Goal: Transaction & Acquisition: Purchase product/service

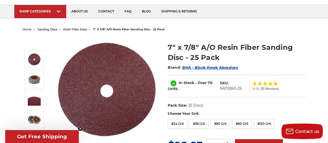
scroll to position [41, 0]
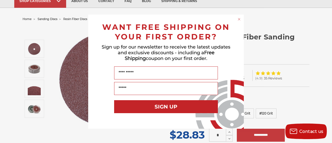
click at [239, 19] on icon "Close dialog" at bounding box center [239, 19] width 2 height 2
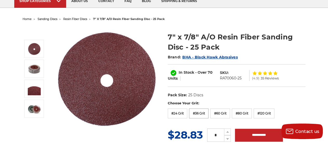
click at [198, 115] on label "#36 Grit" at bounding box center [198, 113] width 19 height 10
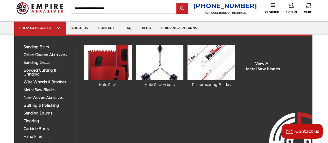
scroll to position [26, 0]
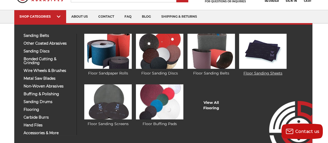
click at [263, 64] on img at bounding box center [262, 51] width 47 height 35
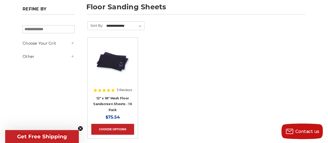
scroll to position [104, 0]
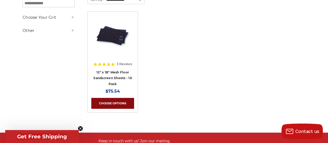
click at [107, 100] on link "Choose Options" at bounding box center [112, 103] width 43 height 11
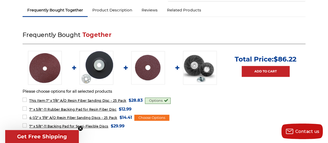
scroll to position [207, 0]
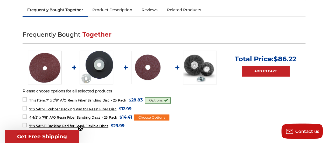
click at [43, 78] on img at bounding box center [45, 68] width 34 height 34
click at [51, 74] on img at bounding box center [45, 68] width 34 height 34
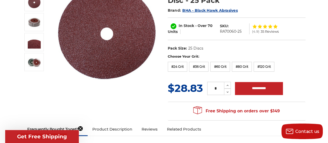
scroll to position [78, 0]
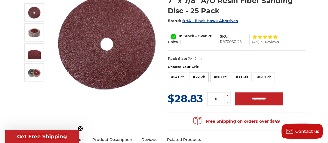
click at [199, 78] on label "#36 Grit" at bounding box center [198, 77] width 19 height 10
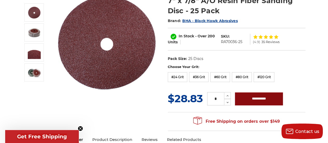
click at [260, 99] on input "**********" at bounding box center [259, 98] width 48 height 13
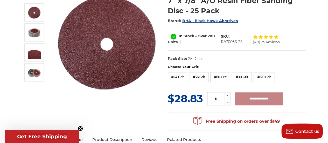
type input "**********"
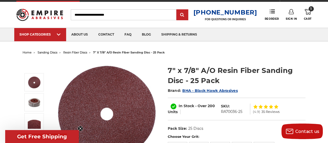
scroll to position [0, 0]
